Goal: Find specific page/section: Find specific page/section

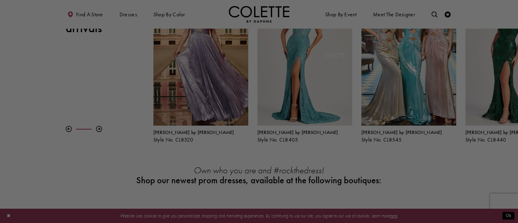
scroll to position [215, 0]
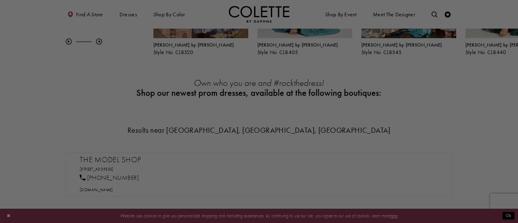
click at [402, 80] on div at bounding box center [261, 113] width 523 height 226
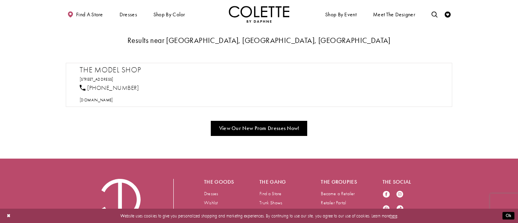
scroll to position [315, 0]
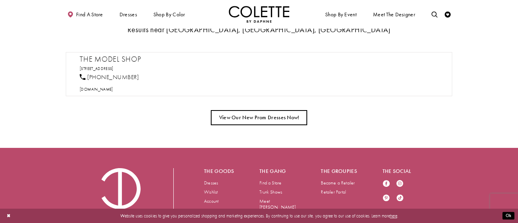
click at [299, 112] on link "View Our New Prom Dresses Now!" at bounding box center [259, 118] width 96 height 16
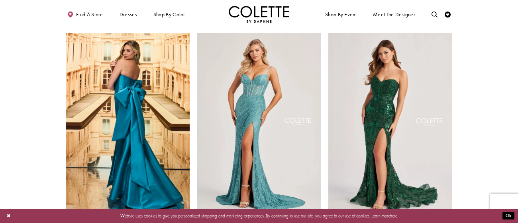
scroll to position [153, 0]
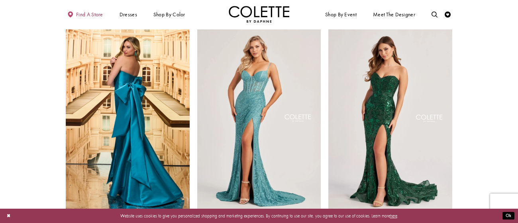
click at [89, 12] on span "Find a store" at bounding box center [89, 15] width 27 height 6
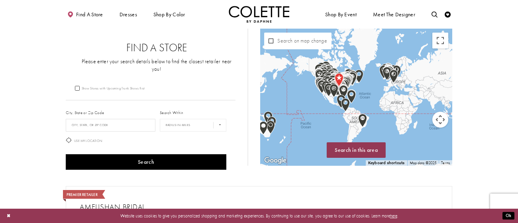
drag, startPoint x: 319, startPoint y: 86, endPoint x: 294, endPoint y: 92, distance: 25.2
click at [295, 92] on div "Map with store locations" at bounding box center [356, 97] width 192 height 137
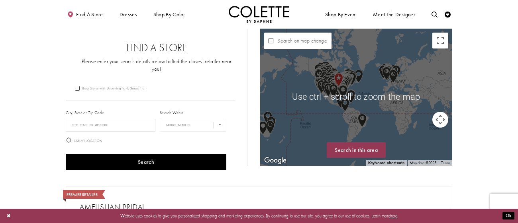
click at [359, 97] on div "Map with store locations" at bounding box center [452, 97] width 192 height 0
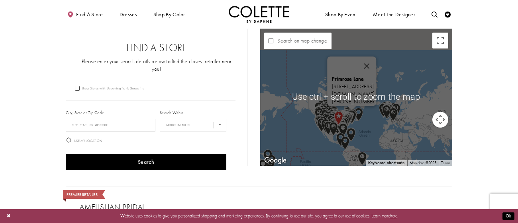
click at [361, 114] on img "Map with store locations" at bounding box center [358, 115] width 15 height 20
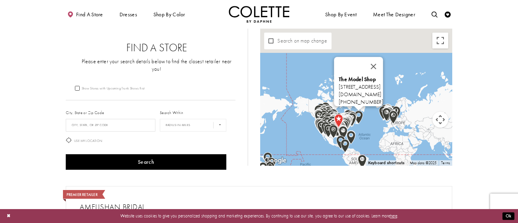
click at [235, 1] on div "Find a store Dresses Dresses Occasion" at bounding box center [259, 14] width 386 height 29
click at [237, 10] on img "Visit Home Page" at bounding box center [259, 14] width 61 height 17
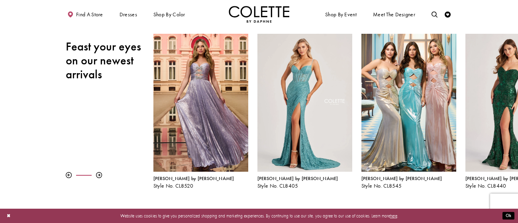
scroll to position [88, 0]
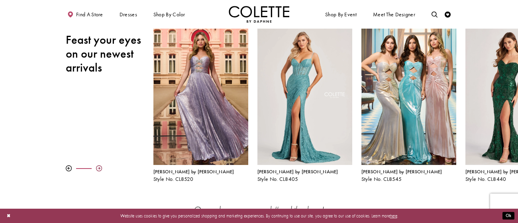
click at [100, 166] on div at bounding box center [99, 169] width 6 height 6
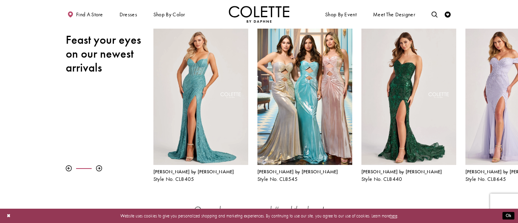
click at [104, 154] on div "Pause autoplay Previous Slide Next Slide 0 1 2 3 4 5 6 7 8 9 Colette by Daphne …" at bounding box center [259, 104] width 518 height 155
click at [102, 166] on div at bounding box center [99, 169] width 6 height 6
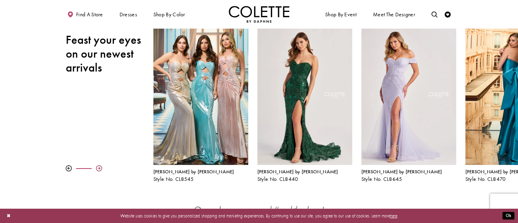
click at [102, 166] on div at bounding box center [99, 169] width 6 height 6
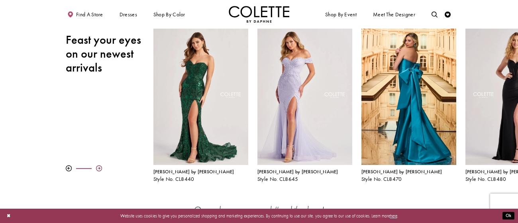
click at [98, 166] on div at bounding box center [99, 169] width 6 height 6
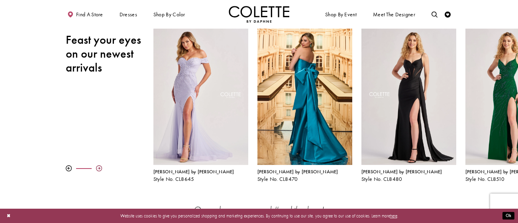
click at [98, 166] on div at bounding box center [99, 169] width 6 height 6
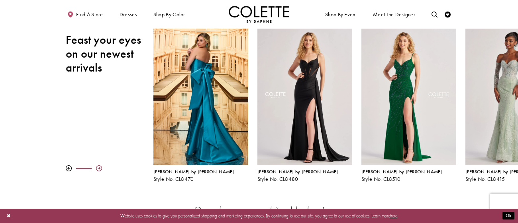
click at [98, 166] on div at bounding box center [99, 169] width 6 height 6
click at [100, 166] on div at bounding box center [99, 169] width 6 height 6
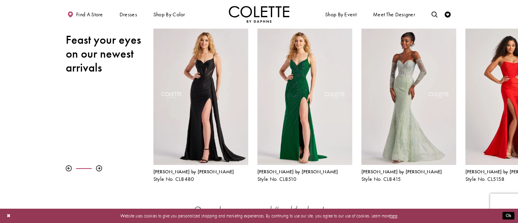
click at [102, 166] on div at bounding box center [110, 169] width 88 height 6
click at [103, 166] on div at bounding box center [110, 169] width 88 height 6
click at [99, 166] on div at bounding box center [99, 169] width 6 height 6
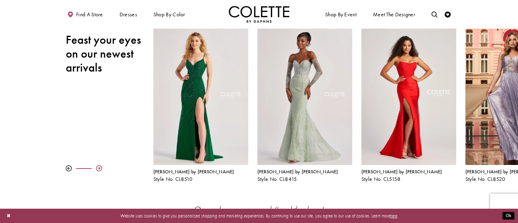
click at [99, 166] on div at bounding box center [99, 169] width 6 height 6
click at [100, 166] on div at bounding box center [99, 169] width 6 height 6
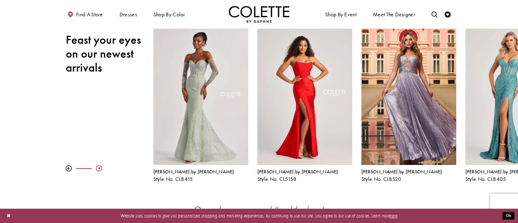
click at [100, 166] on div at bounding box center [99, 169] width 6 height 6
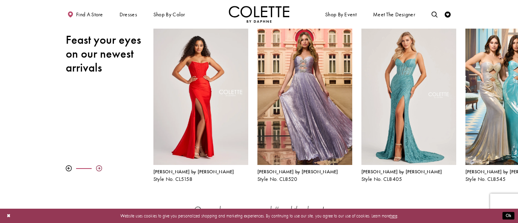
click at [101, 166] on div at bounding box center [99, 169] width 6 height 6
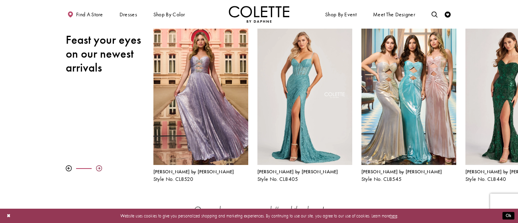
click at [101, 166] on div at bounding box center [99, 169] width 6 height 6
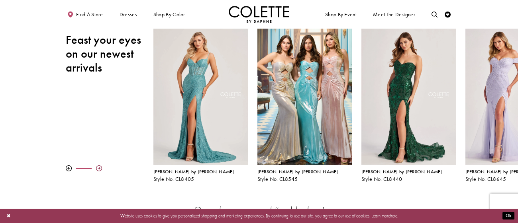
click at [101, 166] on div at bounding box center [99, 169] width 6 height 6
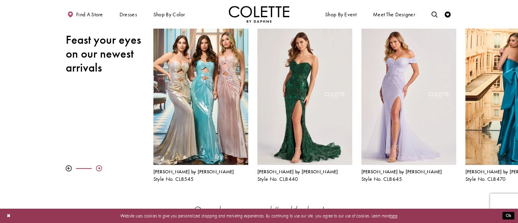
click at [101, 166] on div at bounding box center [99, 169] width 6 height 6
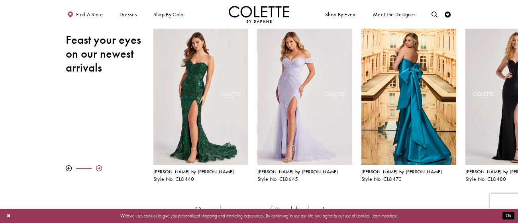
click at [101, 166] on div at bounding box center [99, 169] width 6 height 6
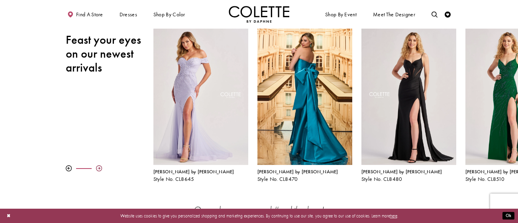
click at [101, 166] on div at bounding box center [99, 169] width 6 height 6
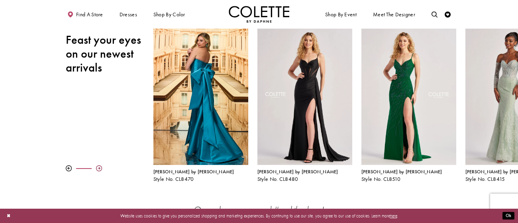
click at [101, 166] on div at bounding box center [99, 169] width 6 height 6
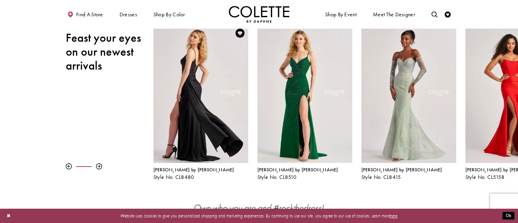
scroll to position [311, 0]
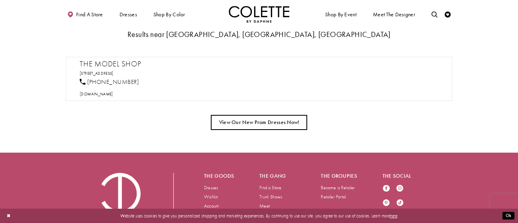
click at [235, 118] on link "View Our New Prom Dresses Now!" at bounding box center [259, 123] width 96 height 16
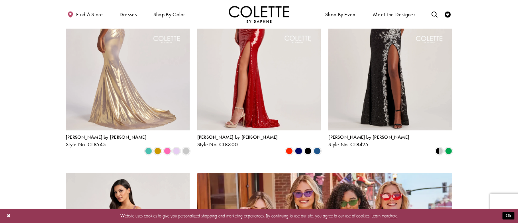
scroll to position [1295, 0]
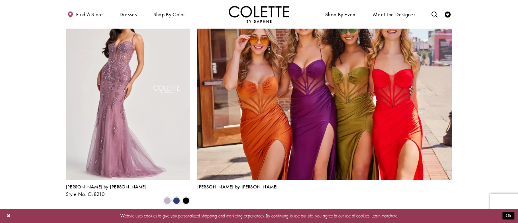
click at [245, 217] on link "2" at bounding box center [248, 221] width 6 height 9
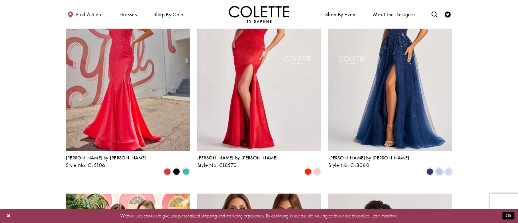
scroll to position [177, 0]
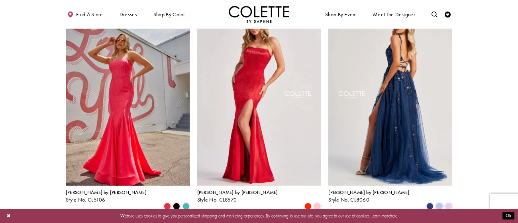
click at [363, 127] on img "Visit Colette by Daphne Style No. CL8060 Page" at bounding box center [390, 96] width 124 height 180
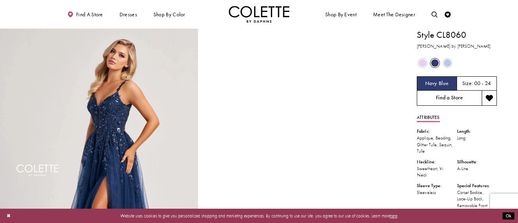
click at [440, 97] on link "Find a Store" at bounding box center [449, 98] width 65 height 15
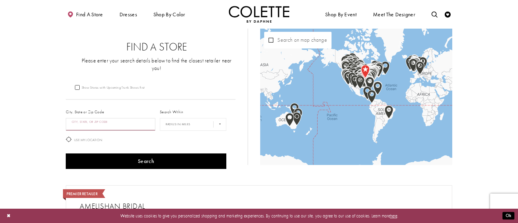
click at [118, 118] on input "City, State, or ZIP Code" at bounding box center [111, 124] width 90 height 13
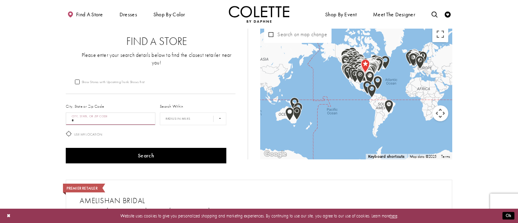
type input "**"
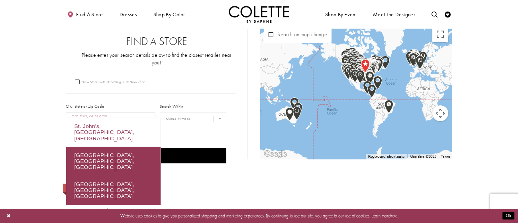
click at [91, 125] on div "St. John's, [GEOGRAPHIC_DATA], [GEOGRAPHIC_DATA]" at bounding box center [113, 132] width 94 height 29
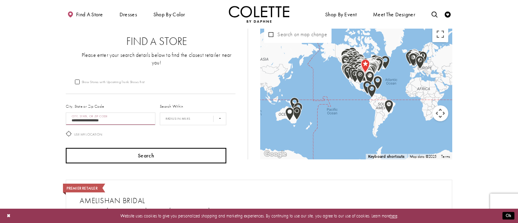
type input "**********"
click at [159, 152] on button "Search" at bounding box center [146, 156] width 161 height 16
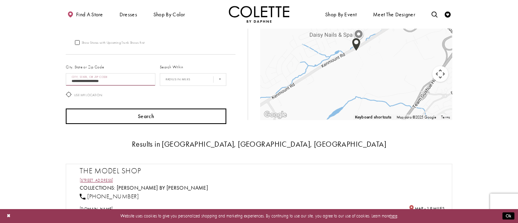
scroll to position [55, 0]
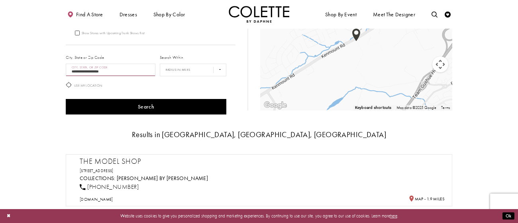
click at [113, 159] on h2 "The Model Shop" at bounding box center [262, 161] width 364 height 9
drag, startPoint x: 293, startPoint y: 178, endPoint x: 258, endPoint y: 174, distance: 35.2
click at [292, 181] on div "[PHONE_NUMBER]" at bounding box center [261, 187] width 369 height 13
click at [154, 175] on link "[PERSON_NAME] by [PERSON_NAME]" at bounding box center [162, 178] width 91 height 7
